Goal: Contribute content: Contribute content

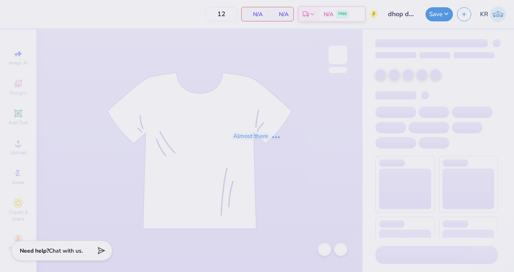
type input "dhop design"
click at [381, 73] on div "Almost there" at bounding box center [257, 136] width 514 height 272
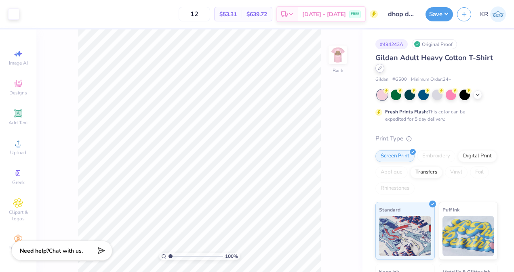
click at [384, 70] on div at bounding box center [379, 68] width 9 height 9
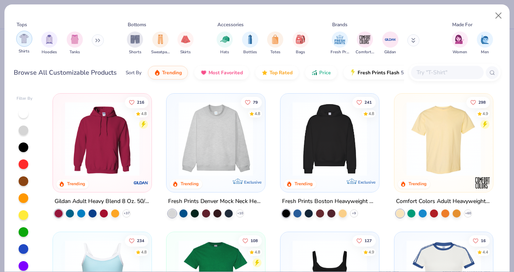
click at [24, 40] on img "filter for Shirts" at bounding box center [23, 38] width 9 height 9
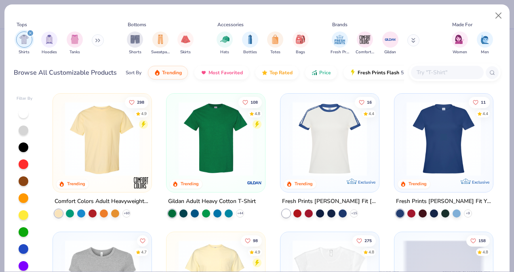
click at [111, 131] on img at bounding box center [102, 139] width 82 height 74
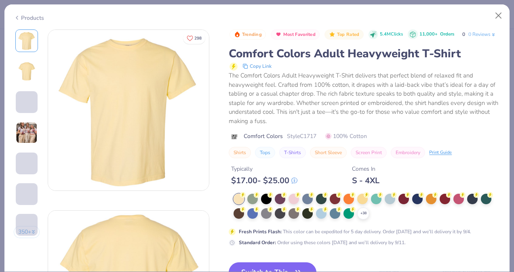
click at [366, 204] on div at bounding box center [362, 199] width 11 height 11
click at [365, 204] on div at bounding box center [362, 199] width 11 height 11
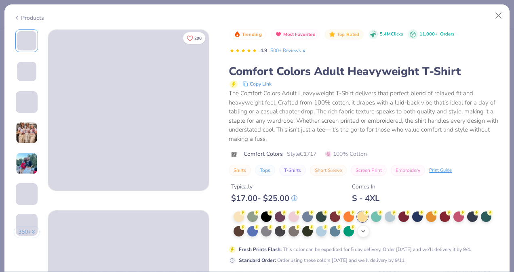
click at [362, 233] on icon at bounding box center [363, 231] width 6 height 6
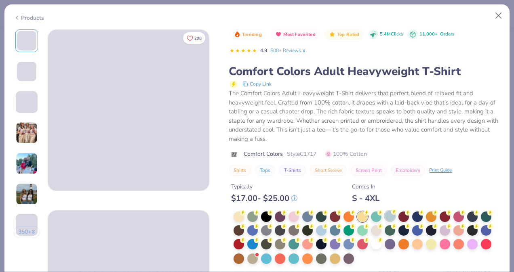
click at [391, 213] on icon at bounding box center [394, 212] width 6 height 6
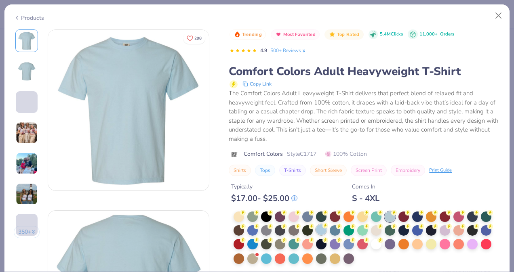
click at [321, 230] on div at bounding box center [321, 230] width 11 height 11
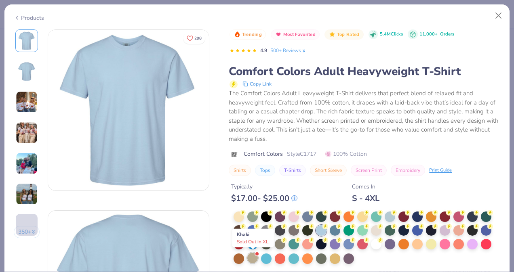
click at [249, 254] on div at bounding box center [252, 258] width 11 height 11
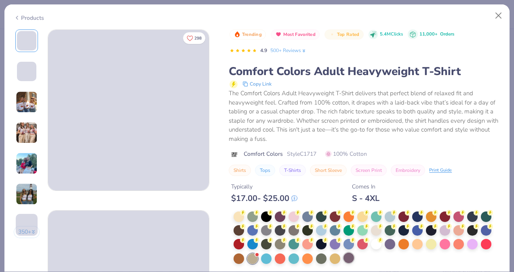
click at [350, 261] on div at bounding box center [348, 258] width 11 height 11
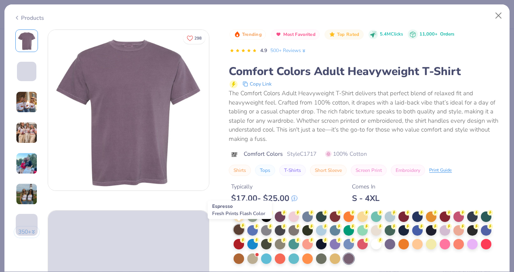
click at [238, 228] on div at bounding box center [239, 230] width 11 height 11
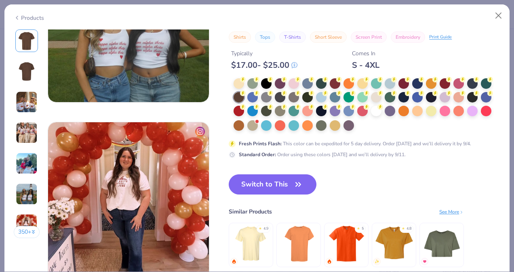
scroll to position [994, 0]
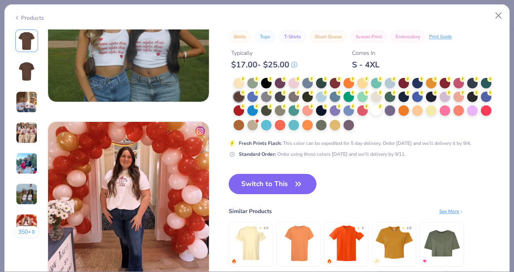
click at [280, 187] on button "Switch to This" at bounding box center [273, 184] width 88 height 20
click at [277, 178] on button "Switch to This" at bounding box center [273, 184] width 88 height 20
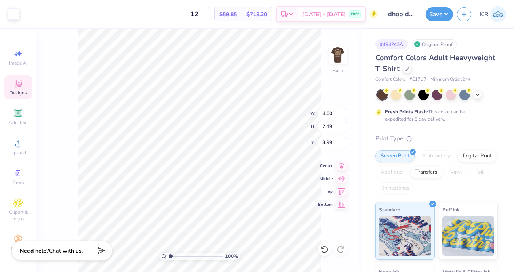
type input "3.48"
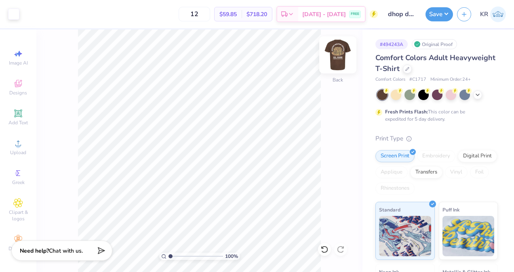
click at [339, 53] on img at bounding box center [338, 55] width 32 height 32
click at [344, 63] on img at bounding box center [338, 55] width 16 height 16
click at [336, 62] on img at bounding box center [338, 55] width 32 height 32
click at [336, 62] on img at bounding box center [338, 55] width 16 height 16
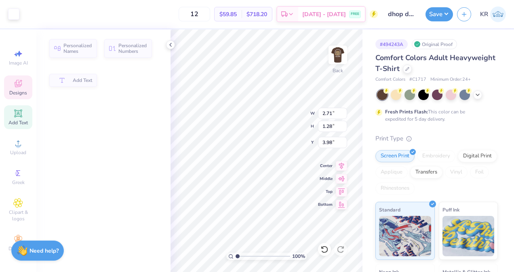
type input "2.71"
type input "1.28"
type input "3.98"
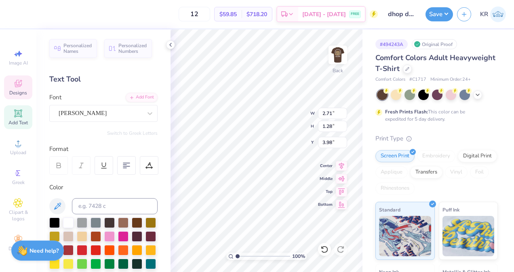
scroll to position [6, 1]
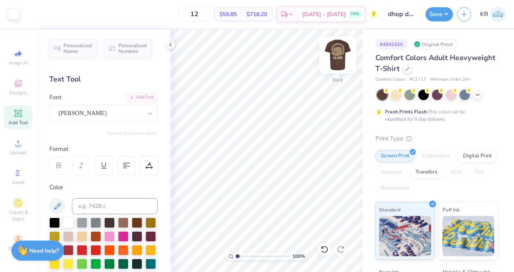
click at [336, 58] on img at bounding box center [338, 55] width 32 height 32
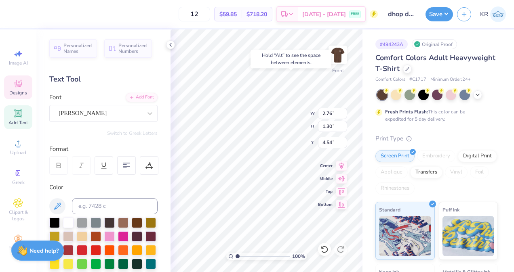
type input "4.54"
click at [341, 163] on icon at bounding box center [341, 165] width 5 height 7
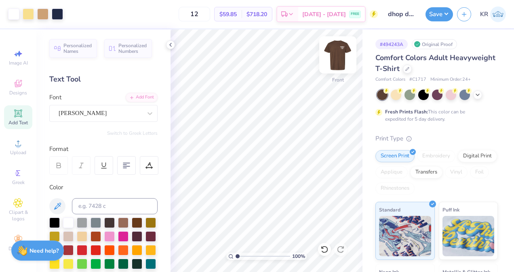
click at [330, 57] on img at bounding box center [338, 55] width 32 height 32
click at [436, 21] on div "Save" at bounding box center [438, 14] width 27 height 14
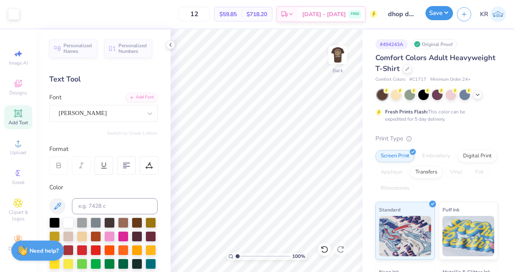
click at [436, 15] on button "Save" at bounding box center [438, 13] width 27 height 14
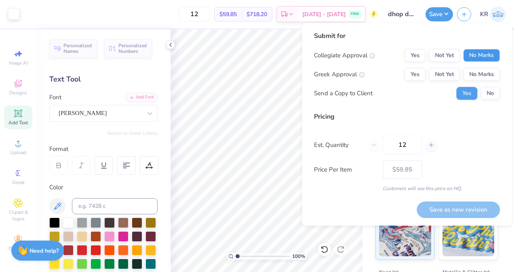
click at [476, 53] on button "No Marks" at bounding box center [481, 55] width 37 height 13
click at [398, 82] on div "Collegiate Approval Yes Not Yet No Marks Greek Approval Yes Not Yet No Marks Se…" at bounding box center [407, 74] width 186 height 51
click at [415, 75] on button "Yes" at bounding box center [414, 74] width 21 height 13
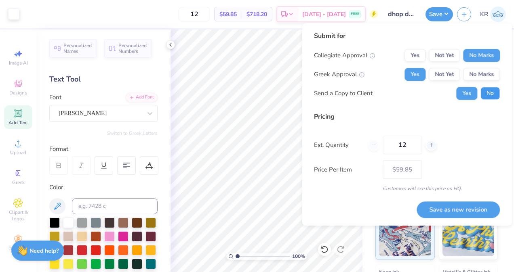
click at [489, 92] on button "No" at bounding box center [489, 93] width 19 height 13
click at [431, 214] on button "Save as new revision" at bounding box center [458, 210] width 83 height 17
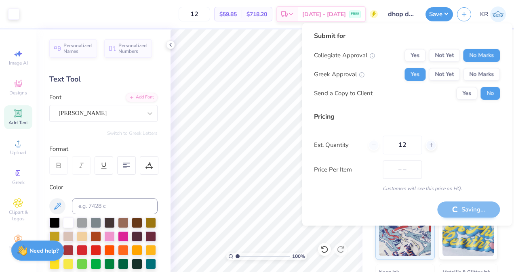
type input "$59.85"
